Goal: Transaction & Acquisition: Purchase product/service

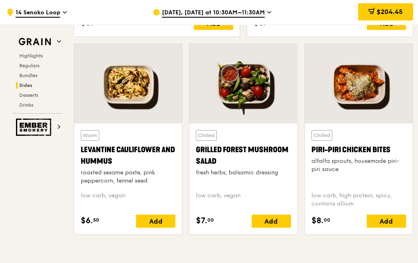
scroll to position [2009, 0]
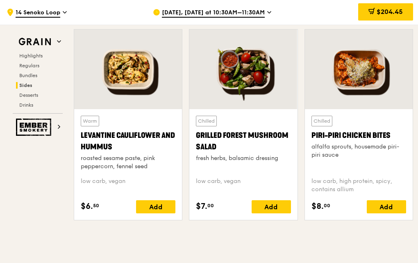
click at [234, 14] on span "Aug 22, Tomorrow at 10:30AM–11:30AM" at bounding box center [213, 13] width 103 height 9
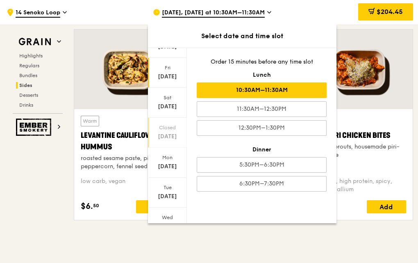
scroll to position [77, 0]
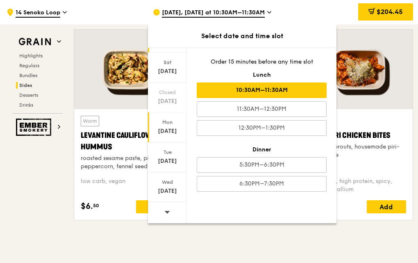
click at [166, 122] on div "Mon" at bounding box center [167, 122] width 36 height 7
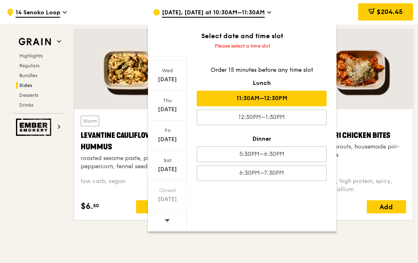
click at [253, 102] on div "11:30AM–12:30PM" at bounding box center [262, 99] width 130 height 16
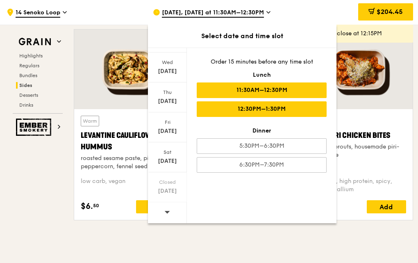
scroll to position [2001, 0]
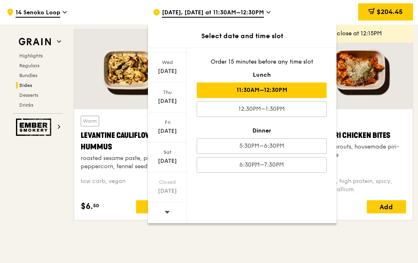
click at [88, 18] on div ".cls-1 { fill: none; stroke: #fff; stroke-linecap: round; stroke-linejoin: roun…" at bounding box center [73, 12] width 133 height 25
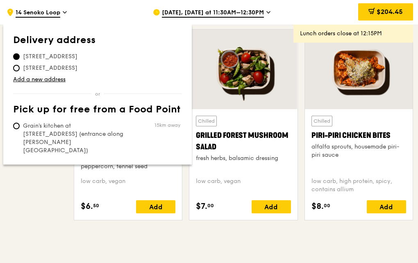
click at [63, 53] on span "14 Senoko Loop, 758150" at bounding box center [50, 56] width 74 height 8
click at [20, 53] on input "14 Senoko Loop, 758150" at bounding box center [16, 56] width 7 height 7
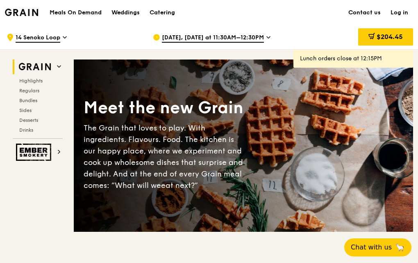
click at [263, 36] on div "[DATE], [DATE] at 11:30AM–12:30PM" at bounding box center [219, 37] width 133 height 25
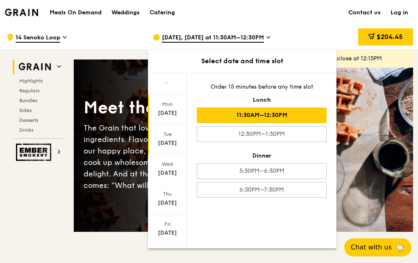
click at [166, 145] on div "[DATE]" at bounding box center [167, 143] width 36 height 8
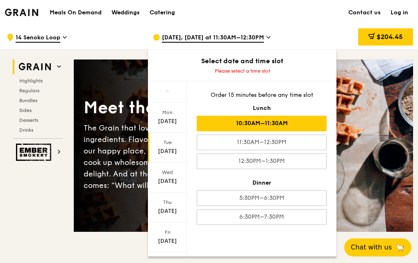
click at [249, 128] on div "10:30AM–11:30AM" at bounding box center [262, 124] width 130 height 16
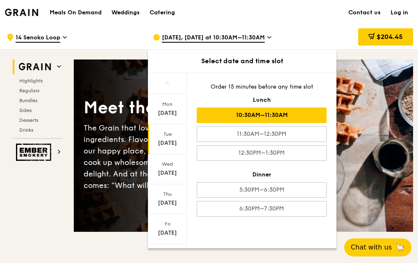
click at [264, 117] on div "10:30AM–11:30AM" at bounding box center [262, 115] width 130 height 16
click at [294, 113] on div "10:30AM–11:30AM" at bounding box center [262, 115] width 130 height 16
click at [317, 27] on div "$204.45" at bounding box center [356, 37] width 116 height 25
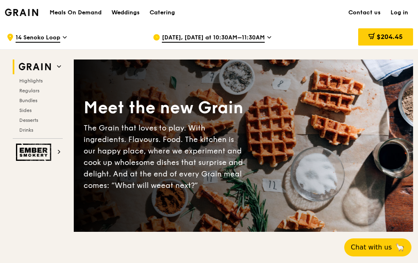
click at [294, 24] on div "Meals On Demand Weddings Catering Contact us Log in" at bounding box center [209, 12] width 408 height 25
click at [369, 39] on icon at bounding box center [372, 36] width 7 height 7
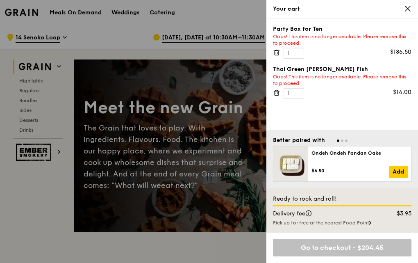
click at [405, 9] on icon at bounding box center [407, 8] width 7 height 7
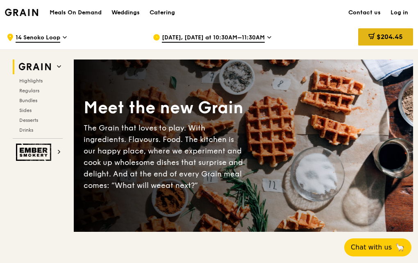
click at [380, 31] on div "$204.45" at bounding box center [385, 36] width 55 height 17
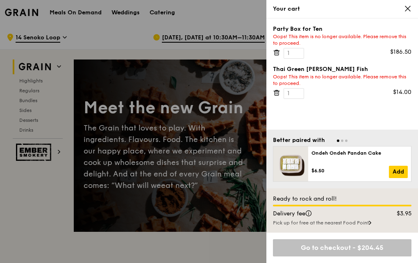
click at [278, 54] on icon at bounding box center [276, 52] width 7 height 7
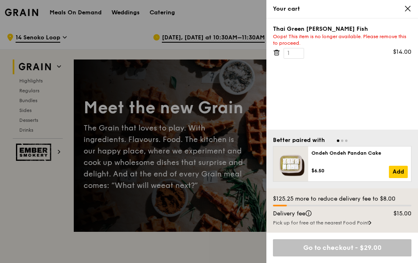
click at [278, 53] on icon at bounding box center [276, 52] width 7 height 7
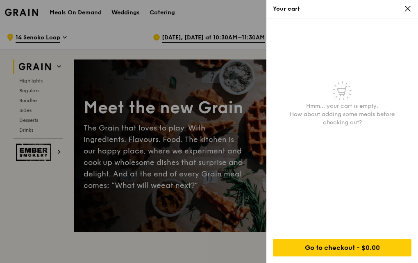
click at [405, 11] on icon at bounding box center [407, 8] width 7 height 7
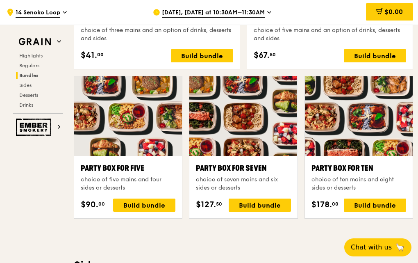
scroll to position [1476, 0]
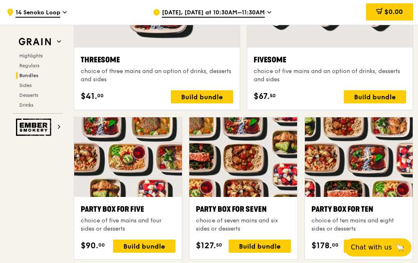
click at [335, 216] on div "choice of ten mains and eight sides or desserts" at bounding box center [359, 224] width 95 height 16
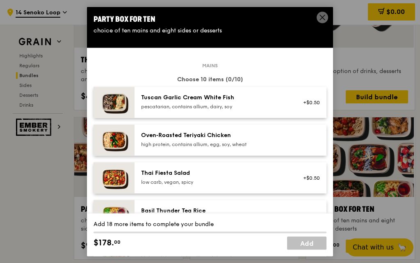
click at [322, 17] on icon at bounding box center [322, 17] width 5 height 5
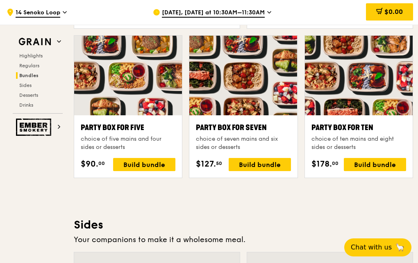
scroll to position [1558, 0]
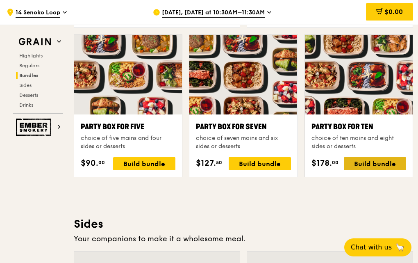
click at [371, 166] on div "Build bundle" at bounding box center [375, 163] width 62 height 13
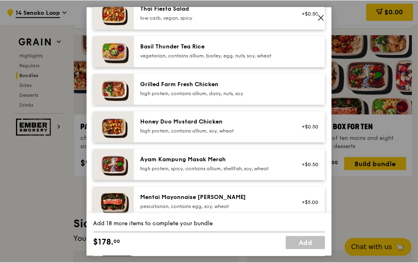
scroll to position [0, 0]
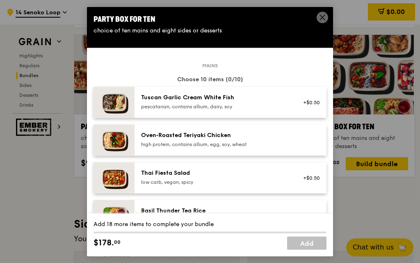
click at [319, 20] on div "Party Box for Ten choice of ten mains and eight sides or desserts Mains Choose …" at bounding box center [210, 132] width 246 height 250
click at [319, 17] on icon at bounding box center [322, 17] width 7 height 7
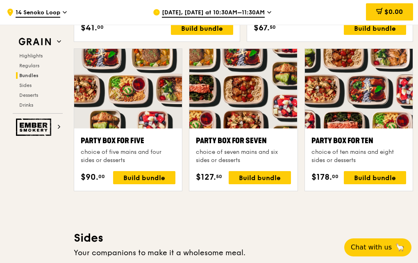
scroll to position [1559, 0]
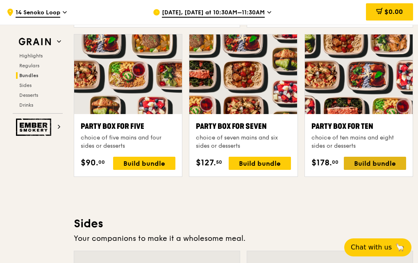
click at [354, 165] on div "Build bundle" at bounding box center [375, 163] width 62 height 13
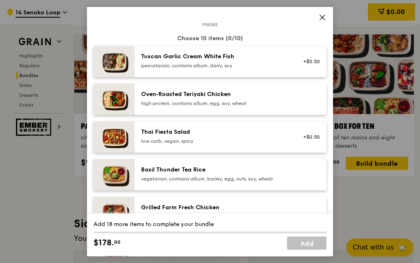
scroll to position [82, 0]
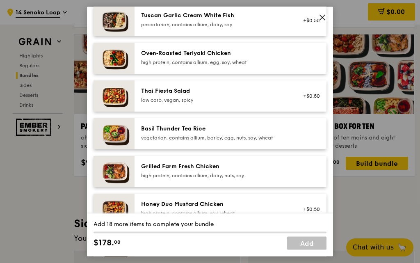
click at [210, 173] on div "high protein, contains allium, dairy, nuts, soy" at bounding box center [214, 175] width 147 height 7
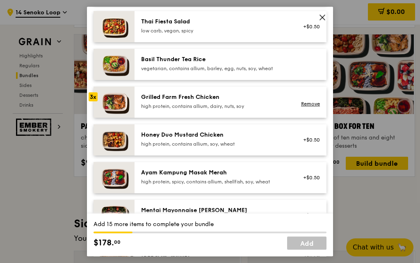
scroll to position [164, 0]
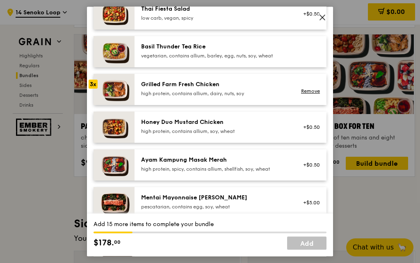
click at [222, 131] on div "high protein, contains allium, soy, wheat" at bounding box center [214, 131] width 147 height 7
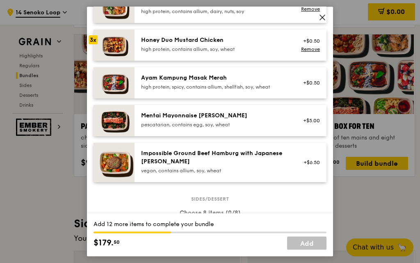
scroll to position [205, 0]
